Goal: Task Accomplishment & Management: Use online tool/utility

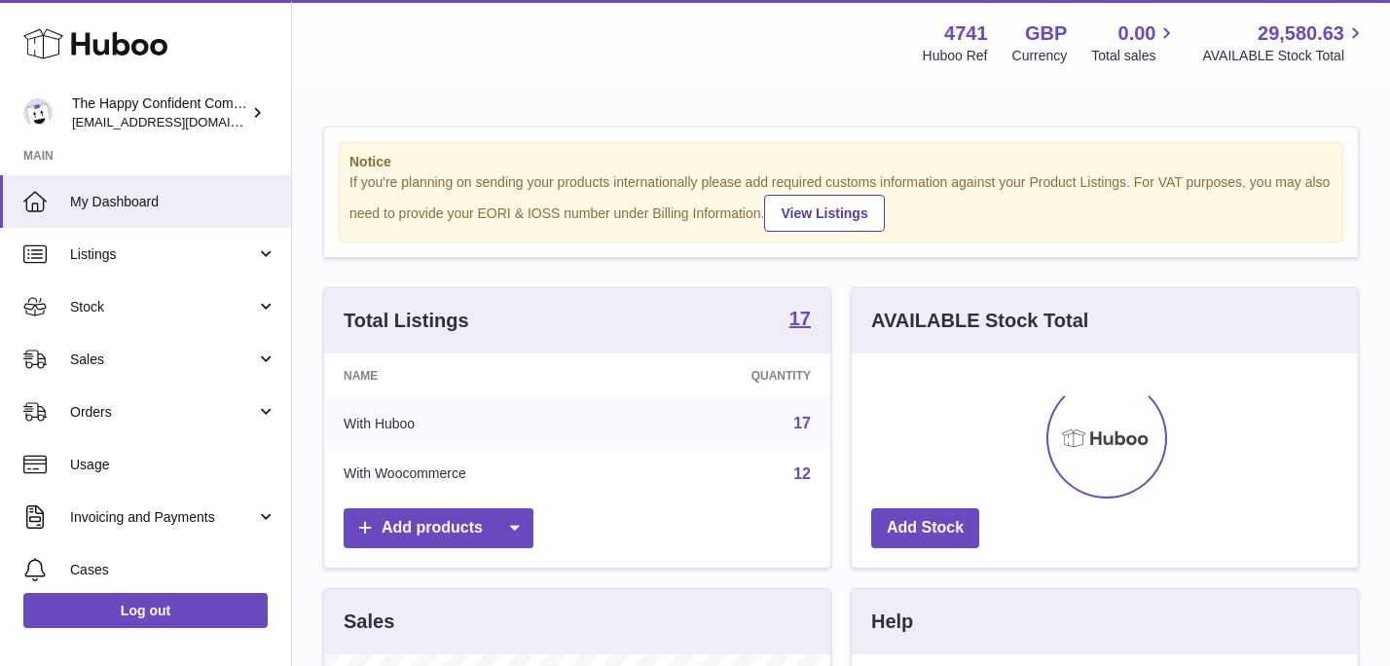
scroll to position [304, 506]
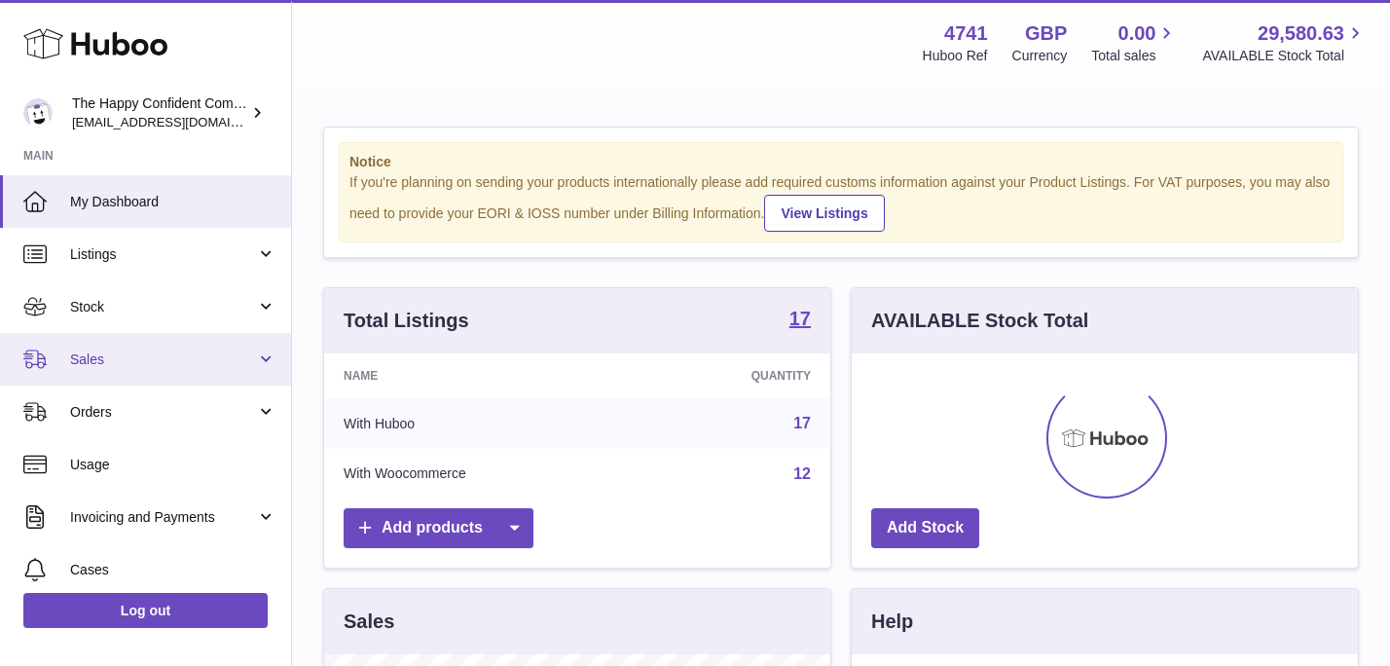
drag, startPoint x: 76, startPoint y: 355, endPoint x: 112, endPoint y: 361, distance: 36.5
click at [77, 355] on span "Sales" at bounding box center [163, 359] width 186 height 18
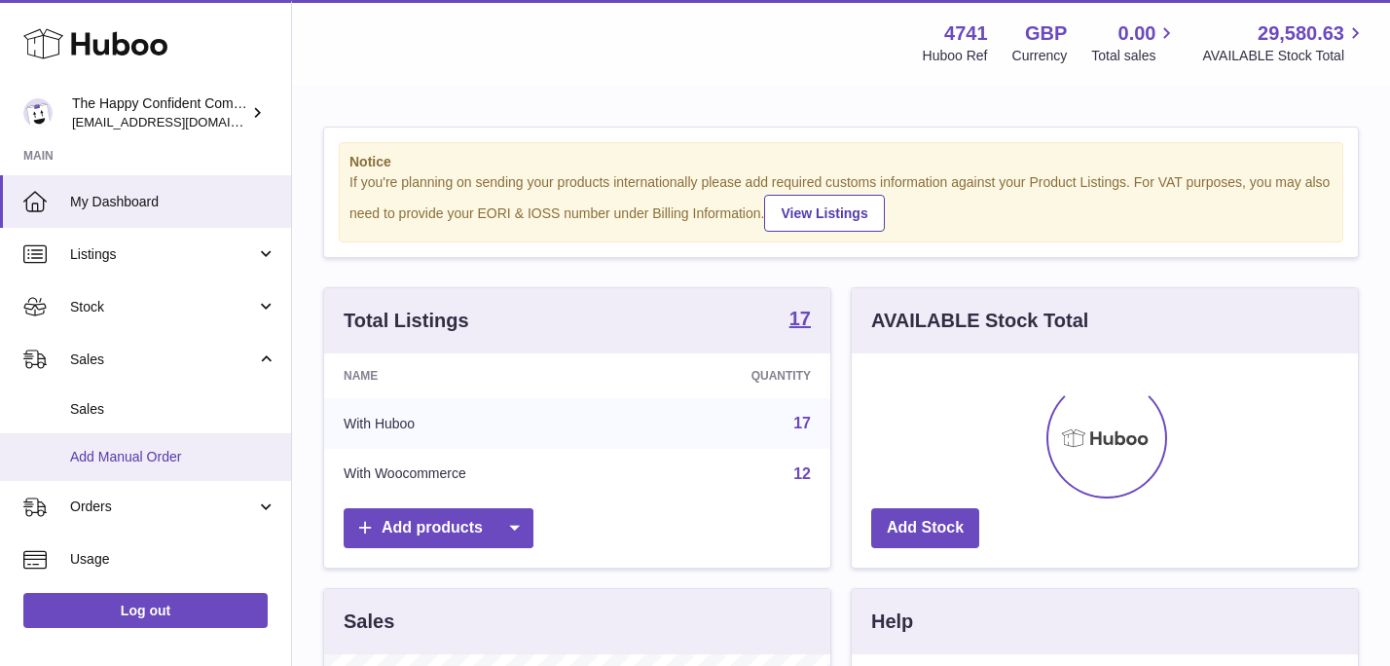
click at [132, 457] on span "Add Manual Order" at bounding box center [173, 457] width 206 height 18
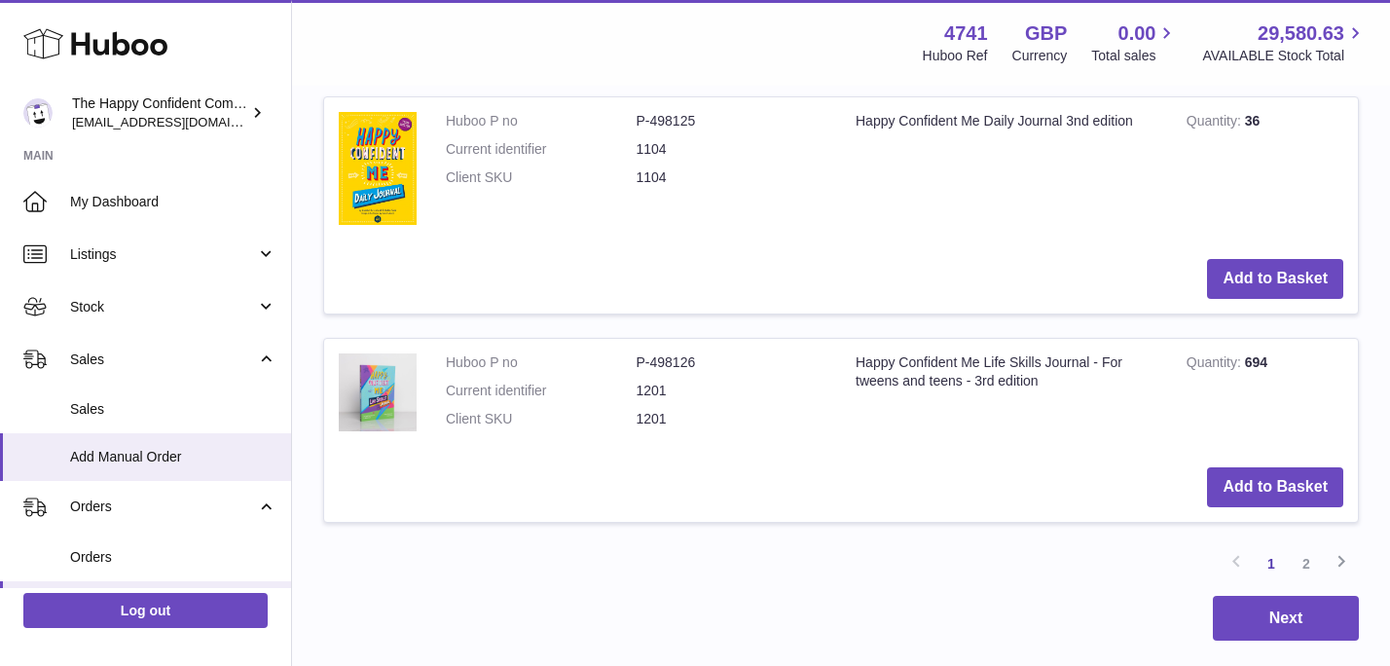
scroll to position [2360, 0]
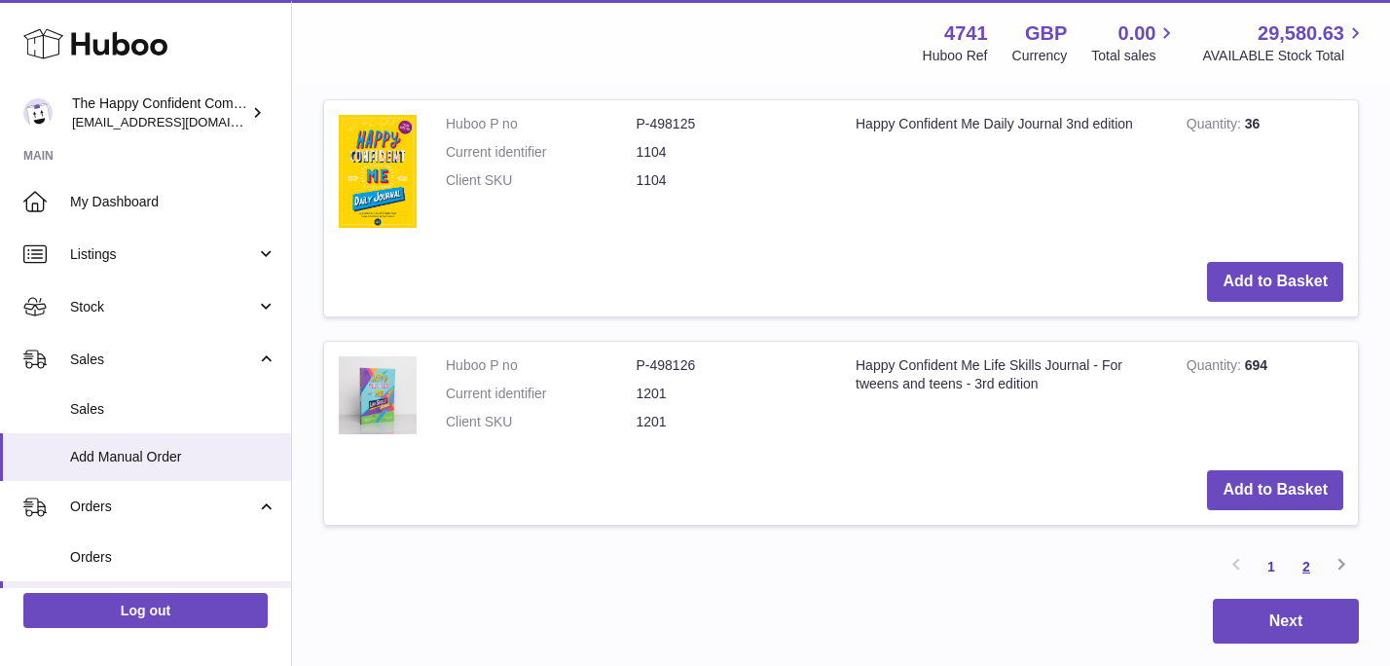
click at [1303, 558] on link "2" at bounding box center [1305, 566] width 35 height 35
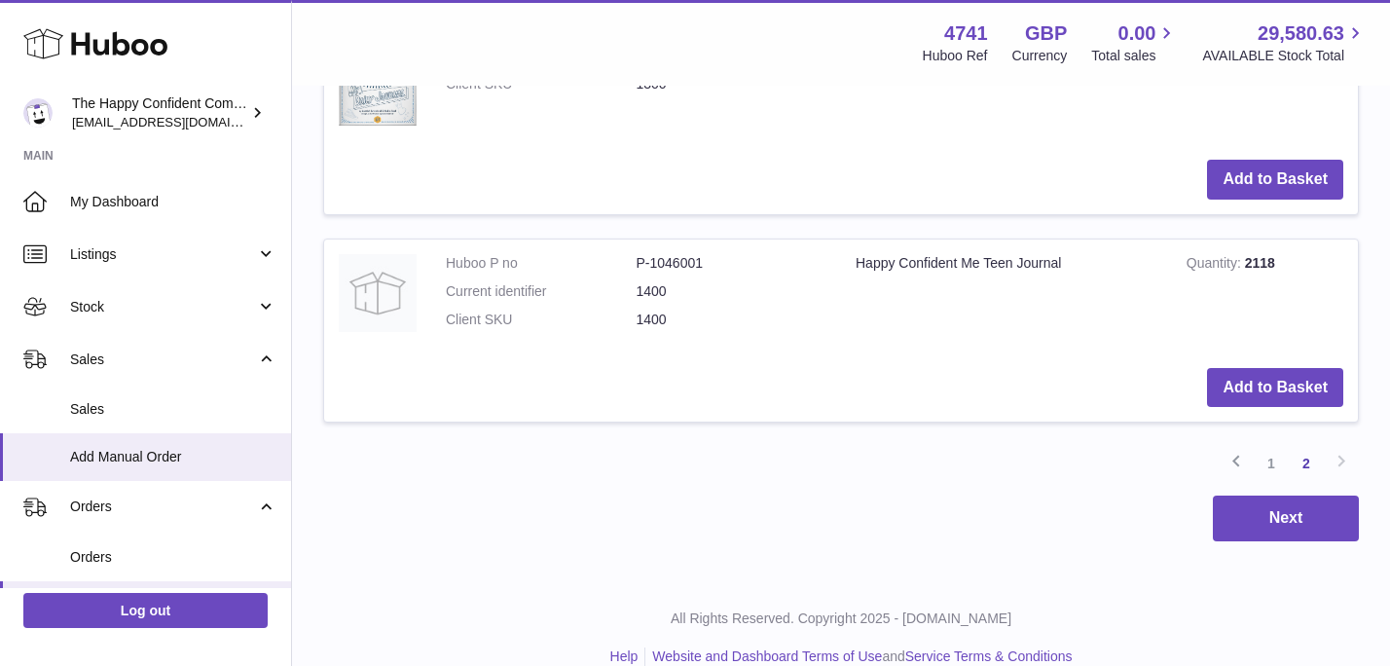
scroll to position [1722, 0]
